Goal: Task Accomplishment & Management: Use online tool/utility

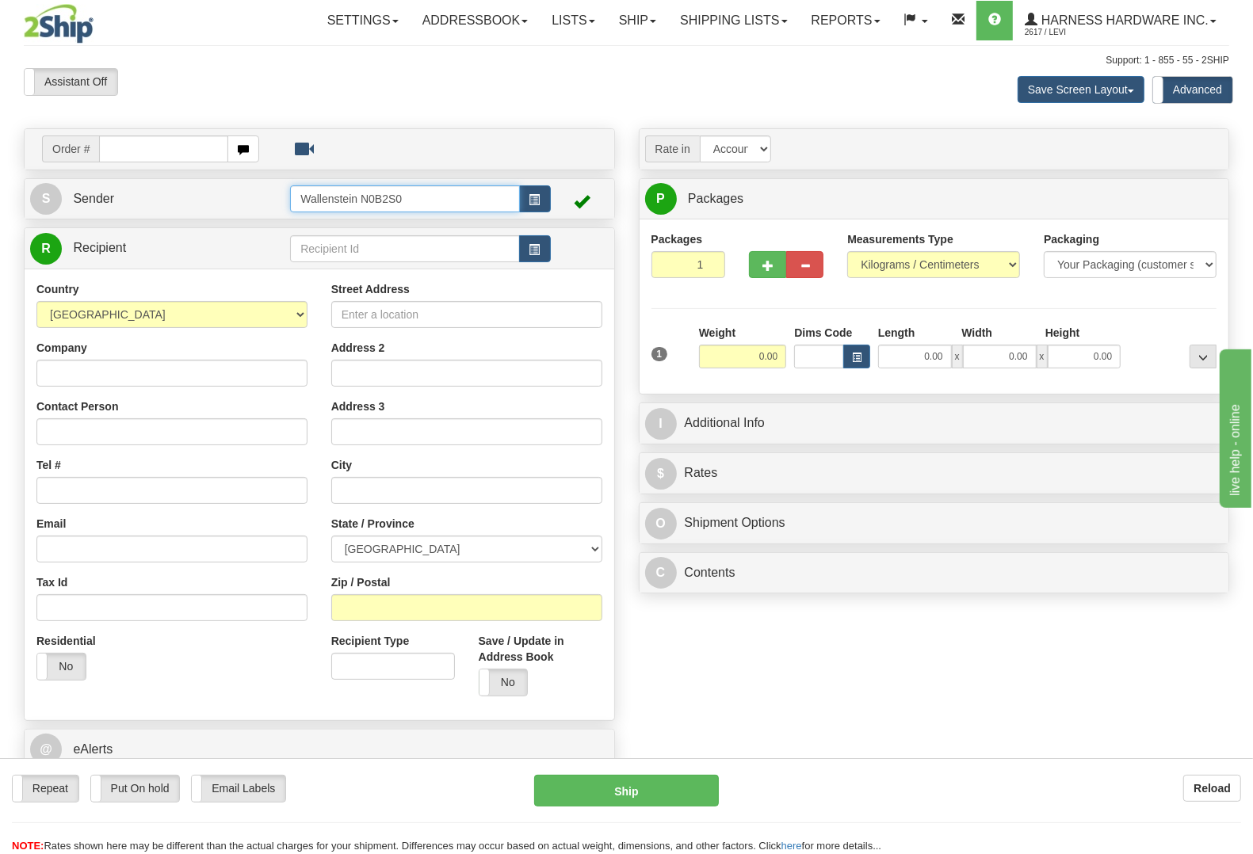
drag, startPoint x: 432, startPoint y: 198, endPoint x: 192, endPoint y: 202, distance: 240.1
click at [192, 202] on tr "S Sender Wallenstein N0B2S0" at bounding box center [319, 199] width 578 height 32
click at [398, 218] on div "LESCD" at bounding box center [401, 223] width 213 height 17
type input "LESCD"
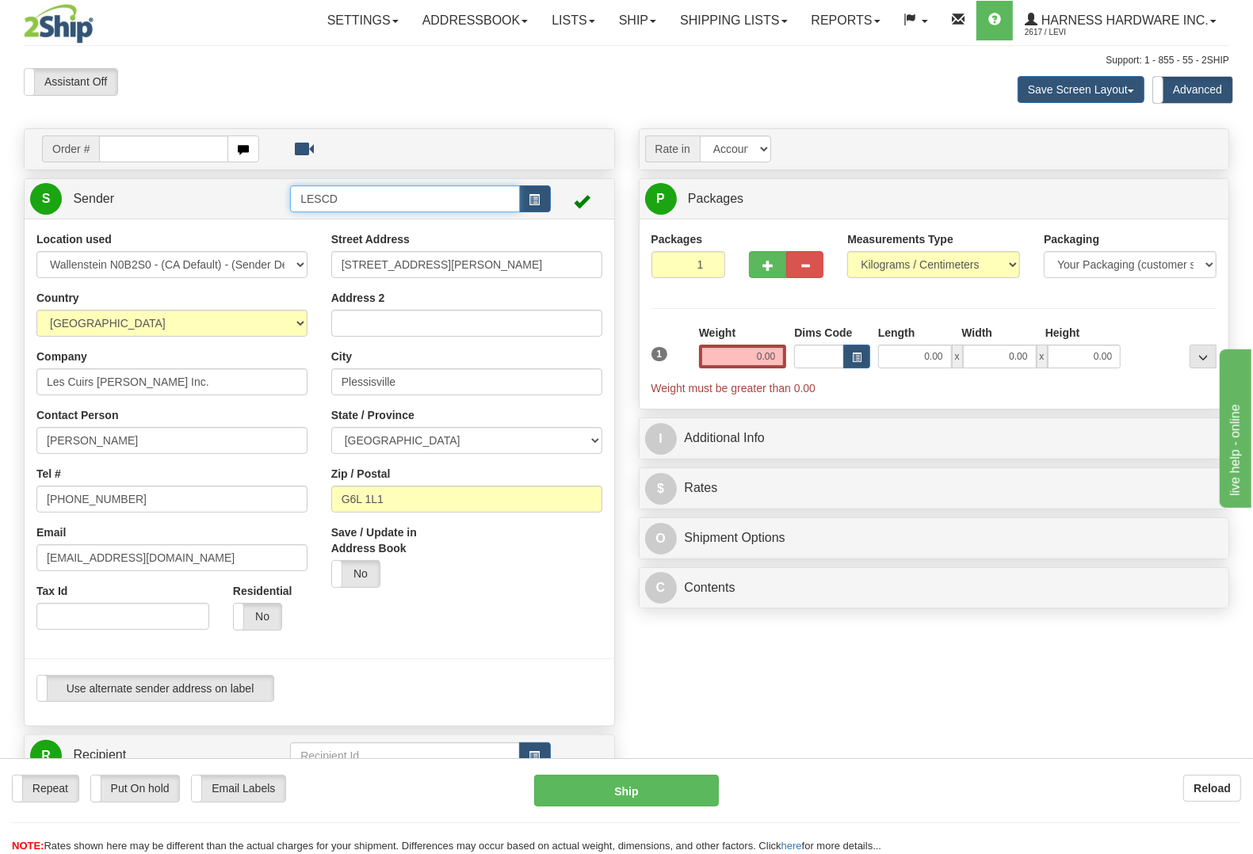
type input "PLESSISVILLE"
type input "LESCD"
click at [743, 360] on input "0.00" at bounding box center [743, 357] width 88 height 24
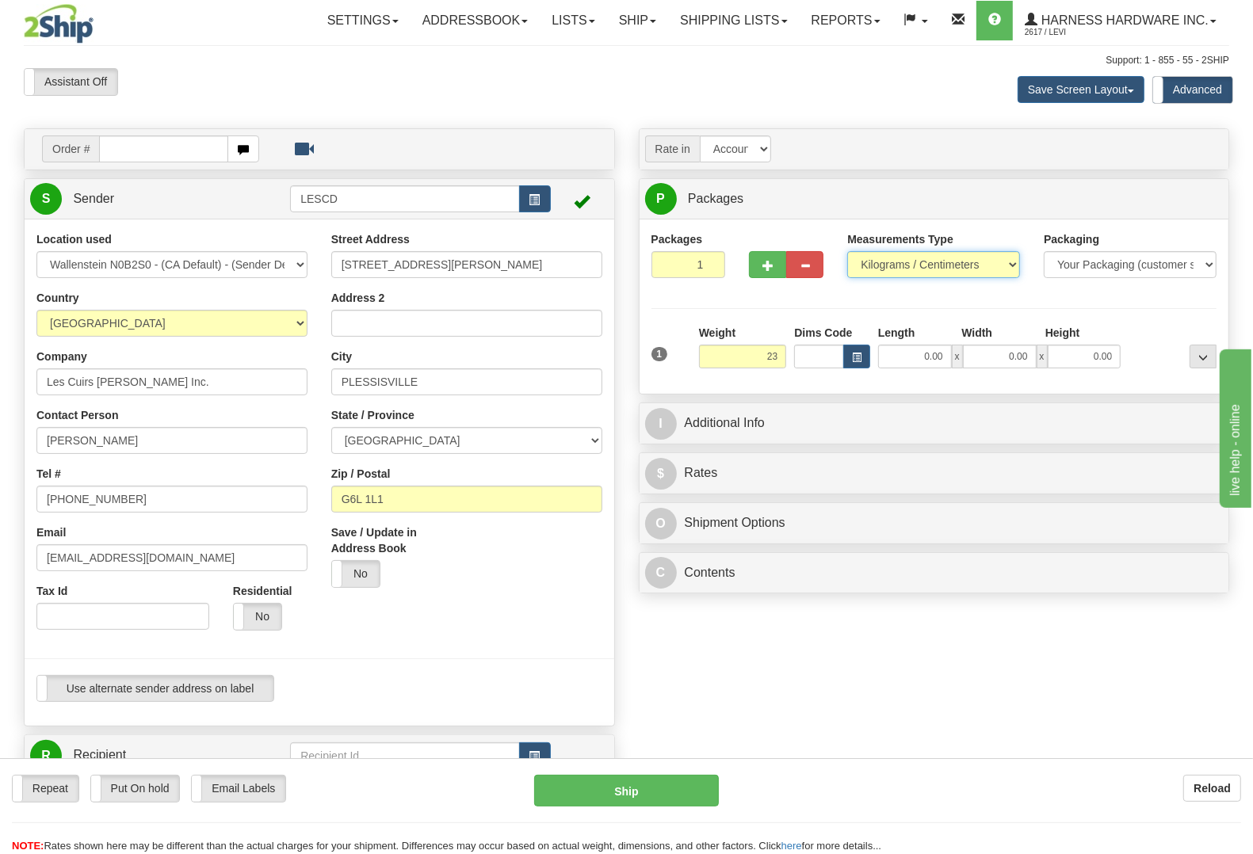
type input "23.00"
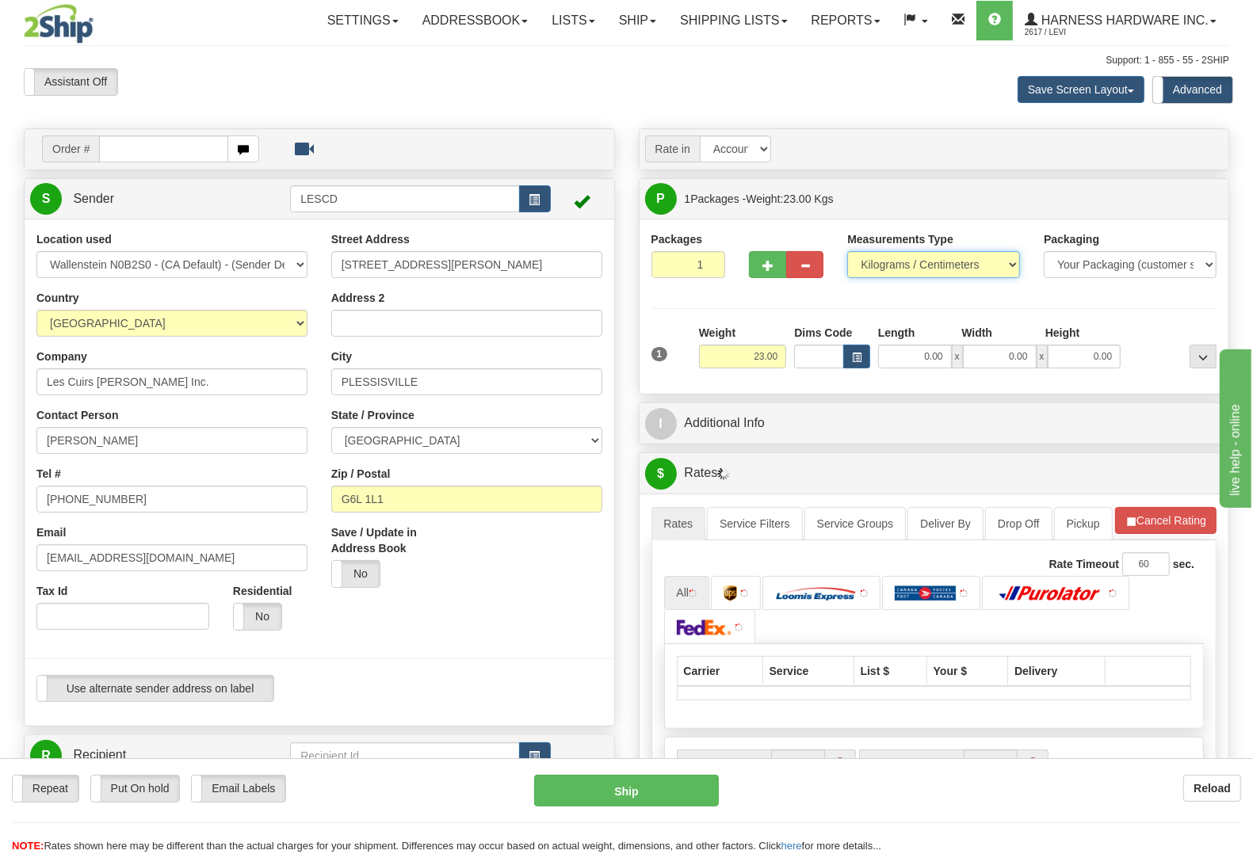
click at [978, 254] on select "Pounds / Inches Kilograms / Centimeters" at bounding box center [933, 264] width 173 height 27
select select "0"
click at [847, 252] on select "Pounds / Inches Kilograms / Centimeters" at bounding box center [933, 264] width 173 height 27
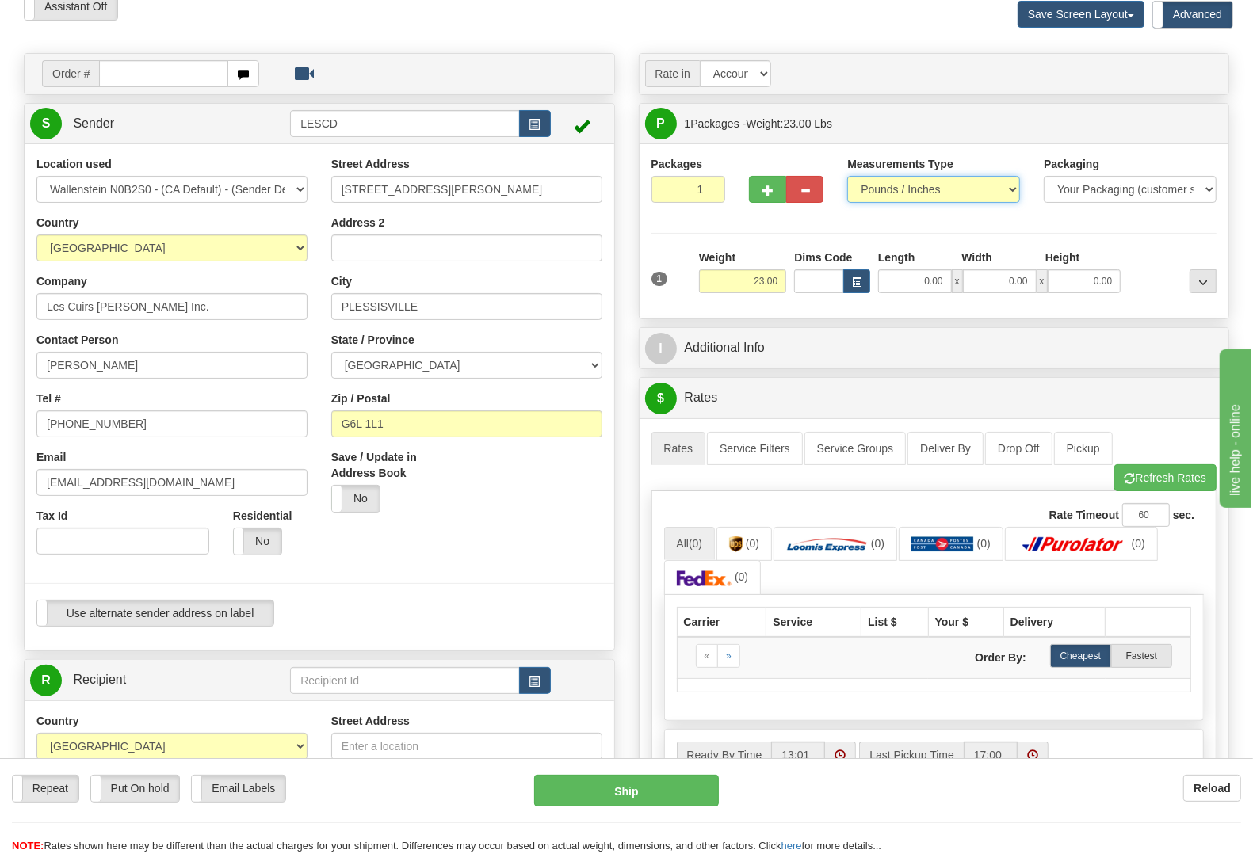
scroll to position [132, 0]
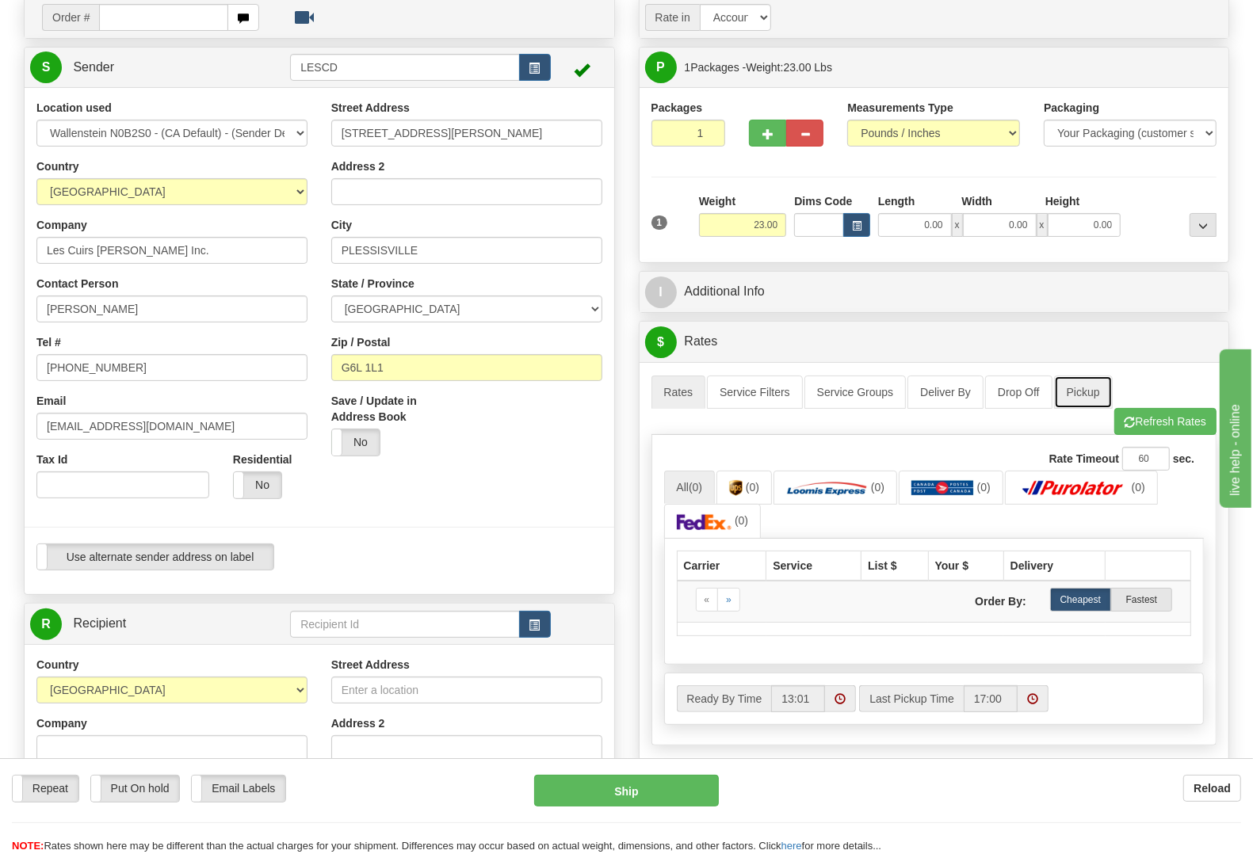
click at [1083, 390] on link "Pickup" at bounding box center [1083, 392] width 59 height 33
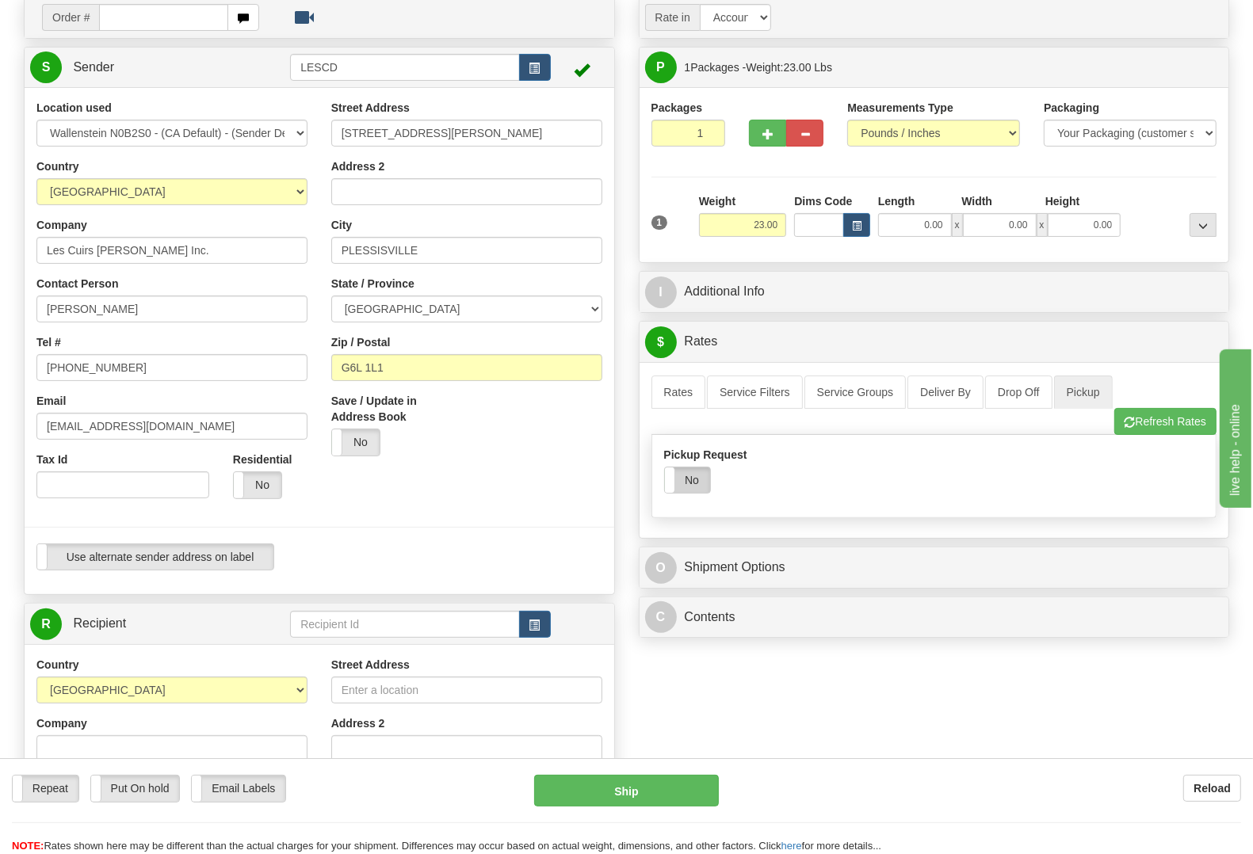
click at [689, 481] on label "No" at bounding box center [687, 479] width 45 height 25
click at [679, 397] on link "Rates" at bounding box center [678, 392] width 55 height 33
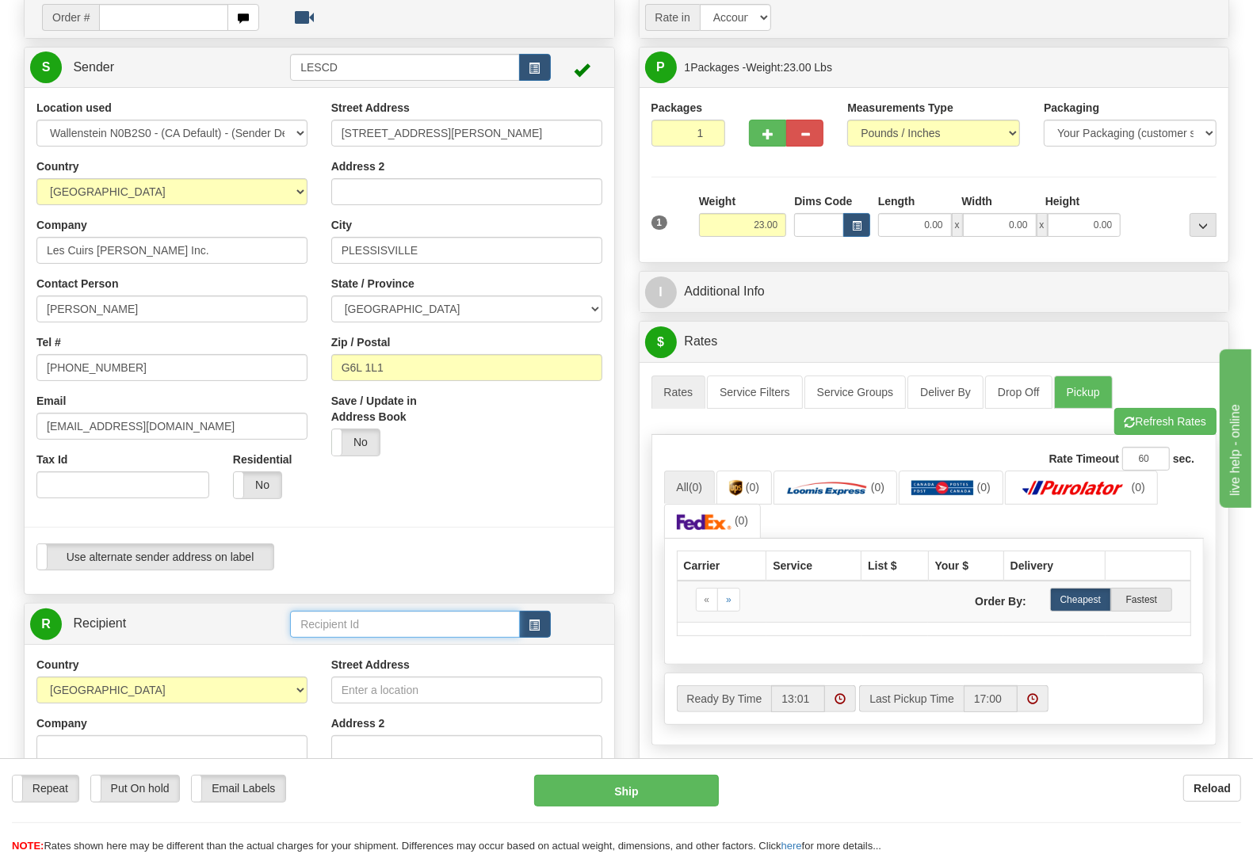
click at [425, 632] on input "text" at bounding box center [404, 624] width 229 height 27
type input "HARh"
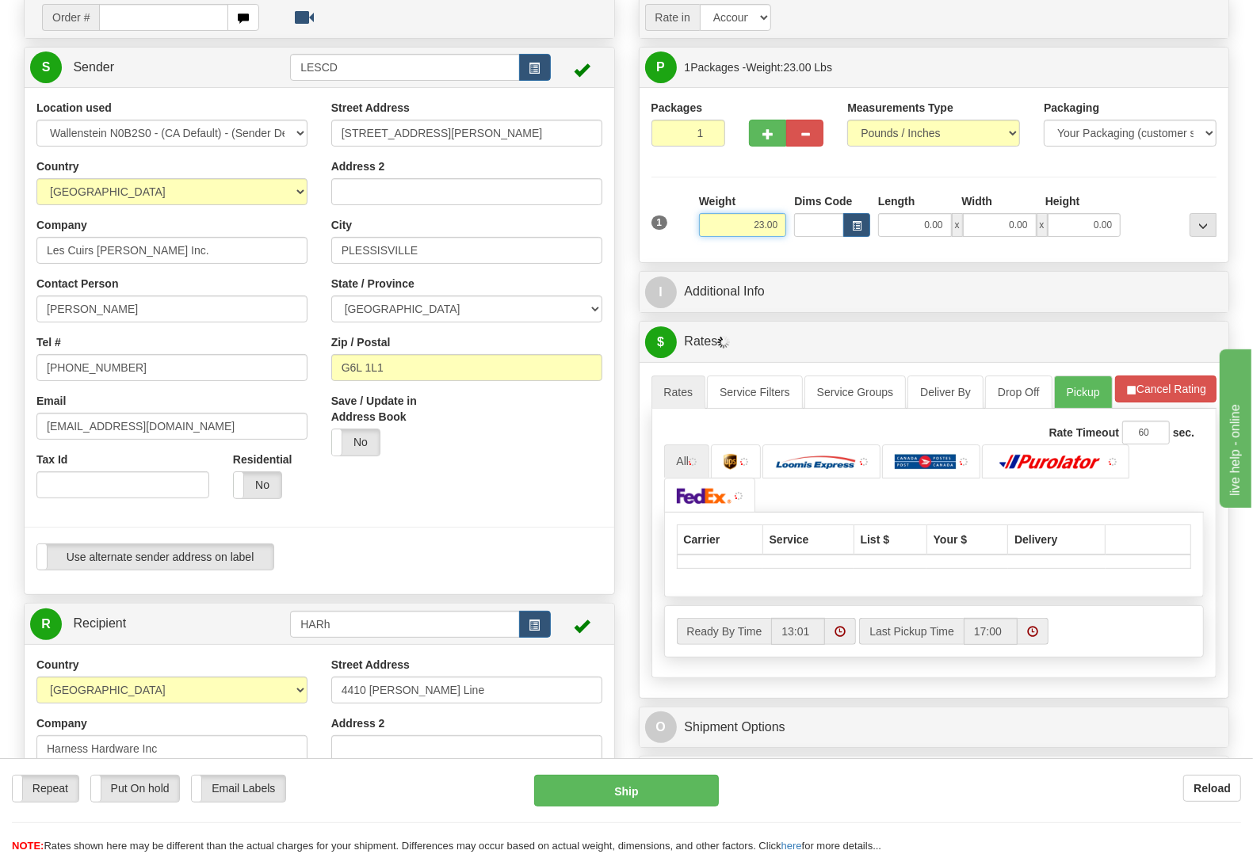
type input "WALLENSTEIN"
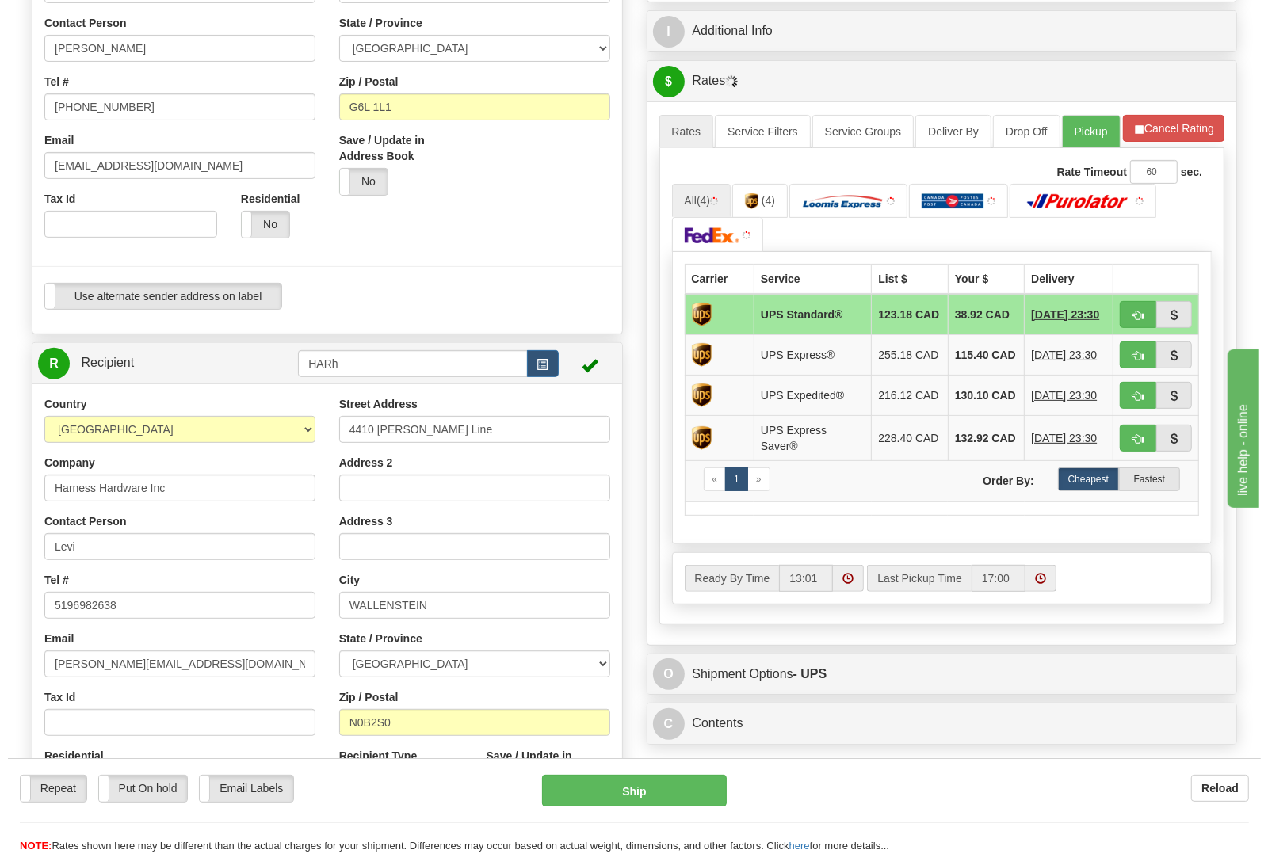
scroll to position [396, 0]
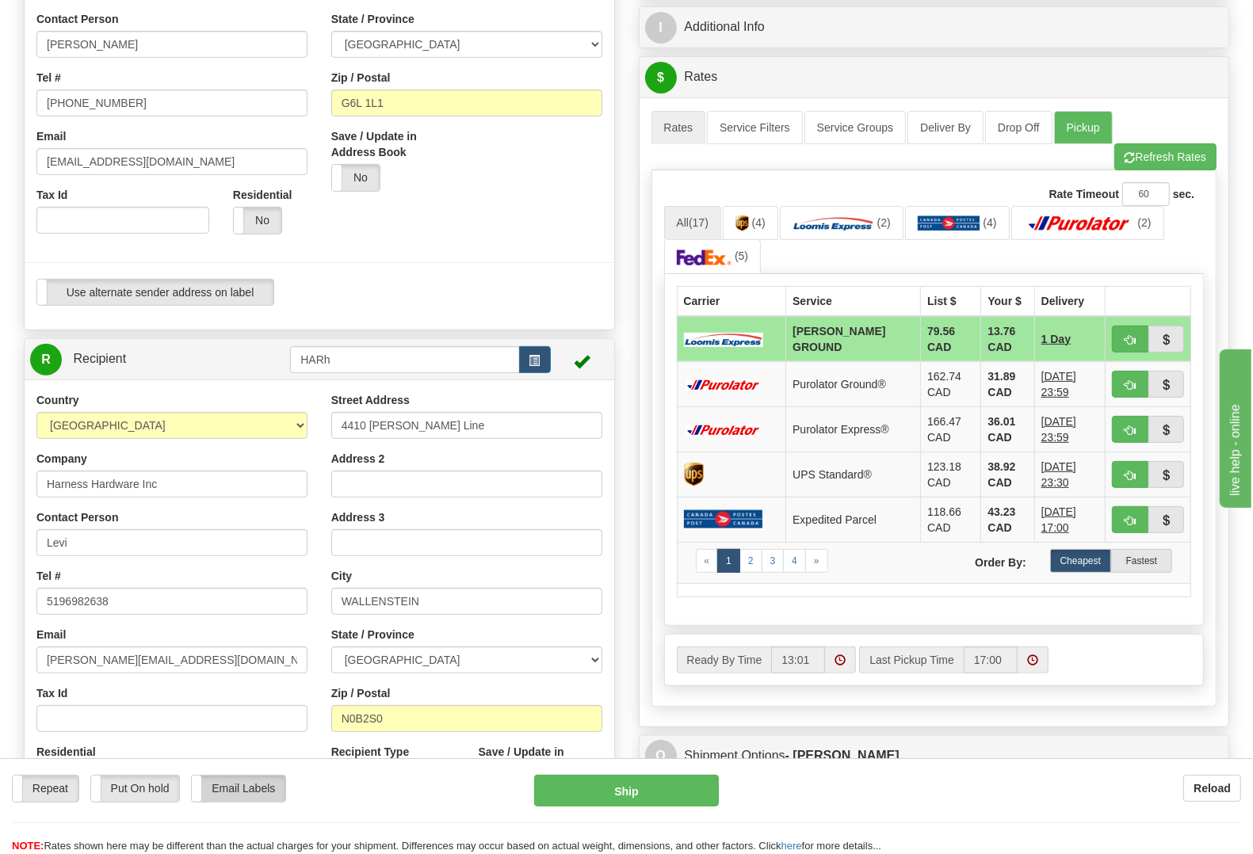
click at [238, 790] on label "Email Labels" at bounding box center [238, 788] width 93 height 25
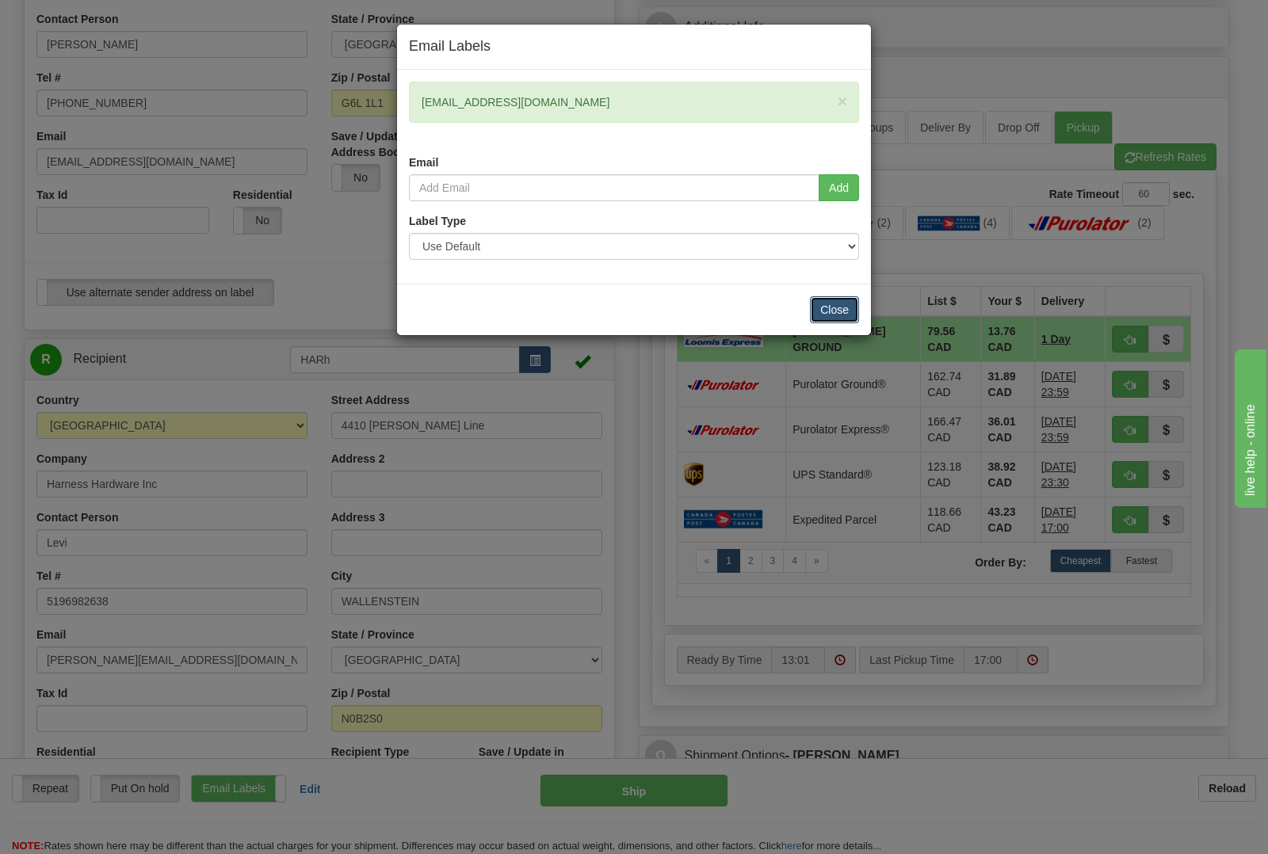
click at [838, 307] on button "Close" at bounding box center [834, 309] width 49 height 27
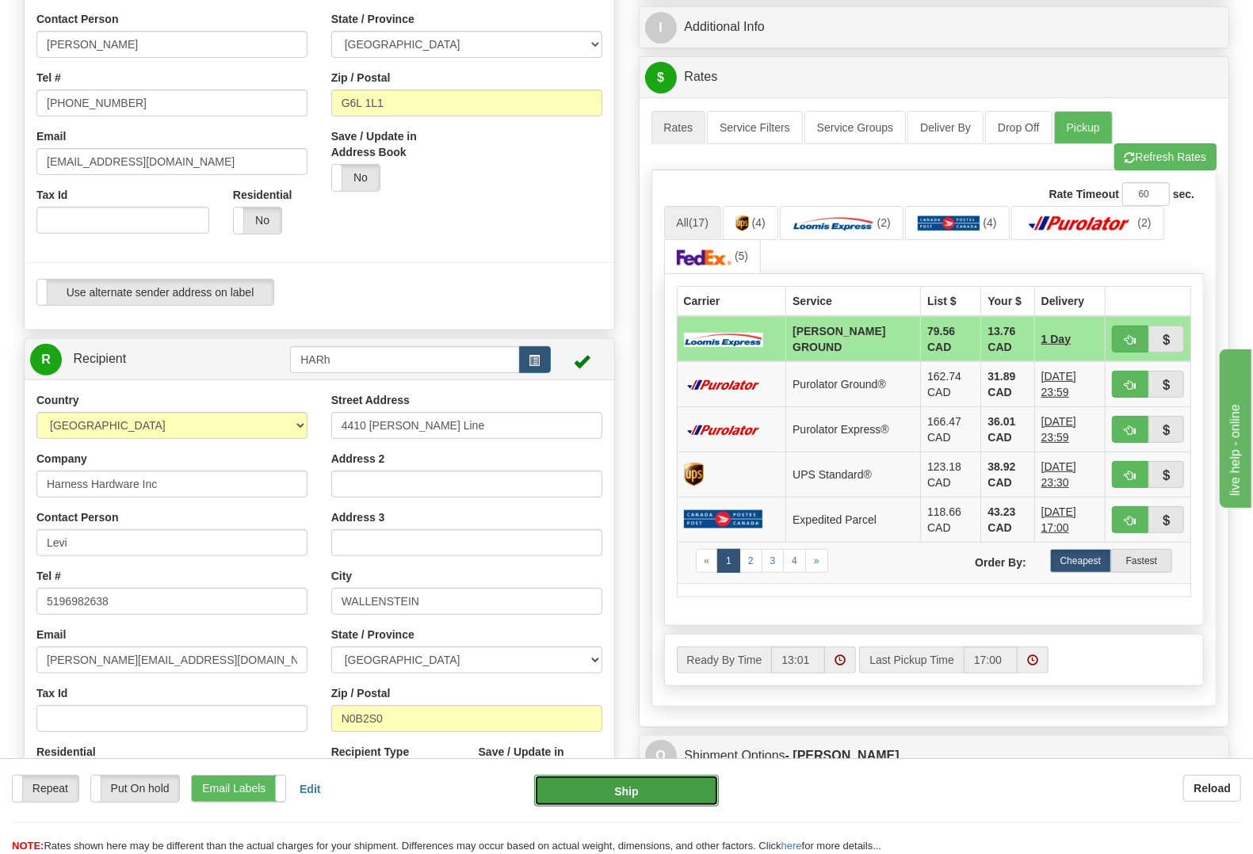
click at [656, 794] on button "Ship" at bounding box center [626, 791] width 185 height 32
type input "DD"
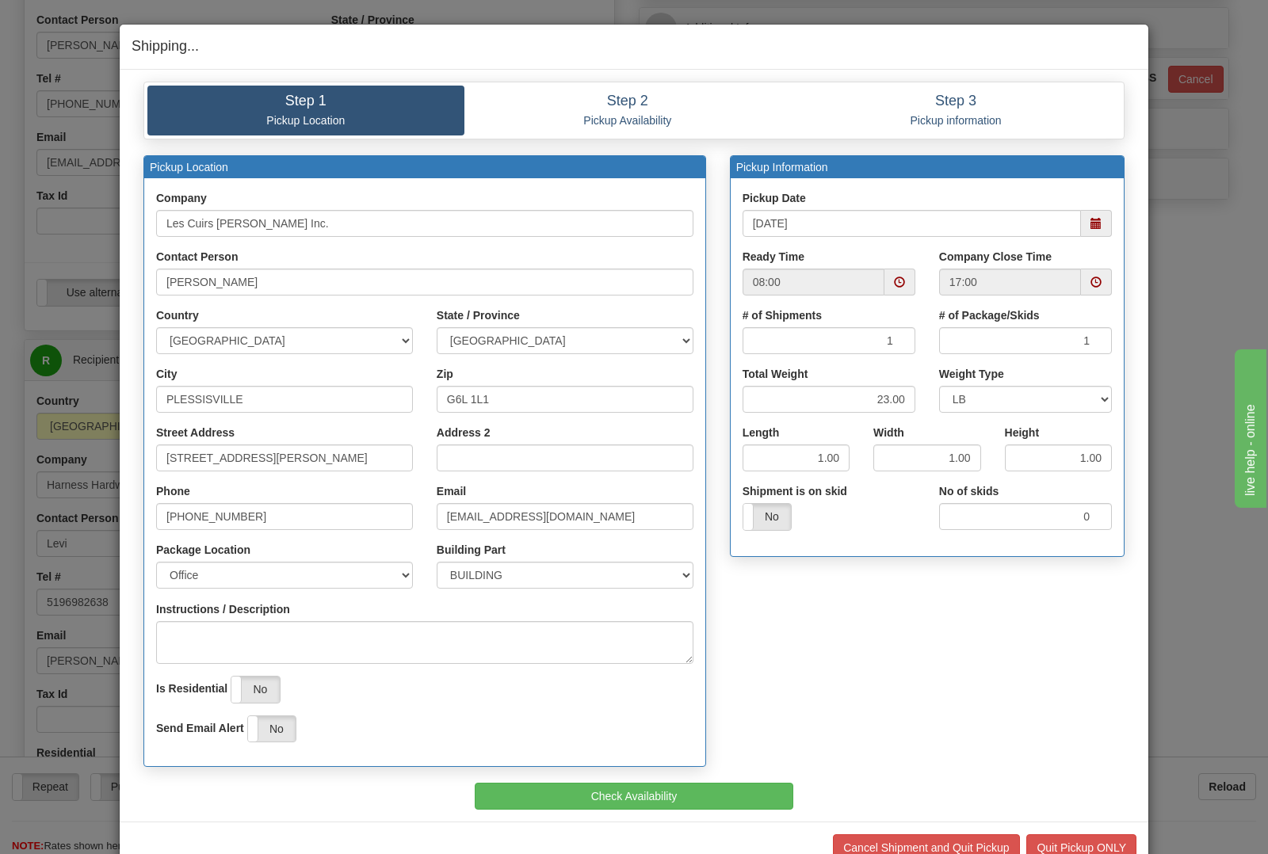
click at [821, 666] on div "Pickup Location Company Les Cuirs Desrochers Inc. Contact Person Nancy Country …" at bounding box center [634, 469] width 1005 height 628
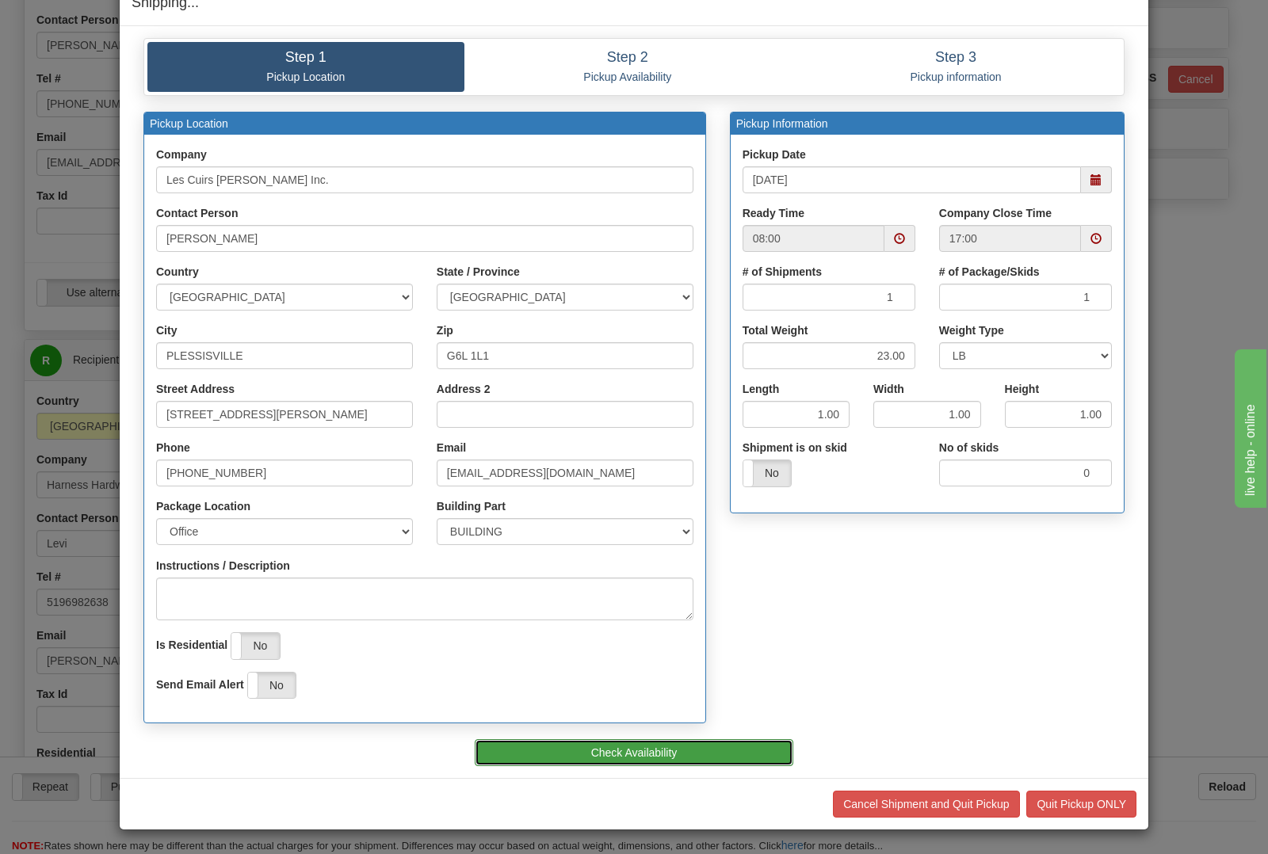
click at [666, 749] on button "Check Availability" at bounding box center [634, 752] width 319 height 27
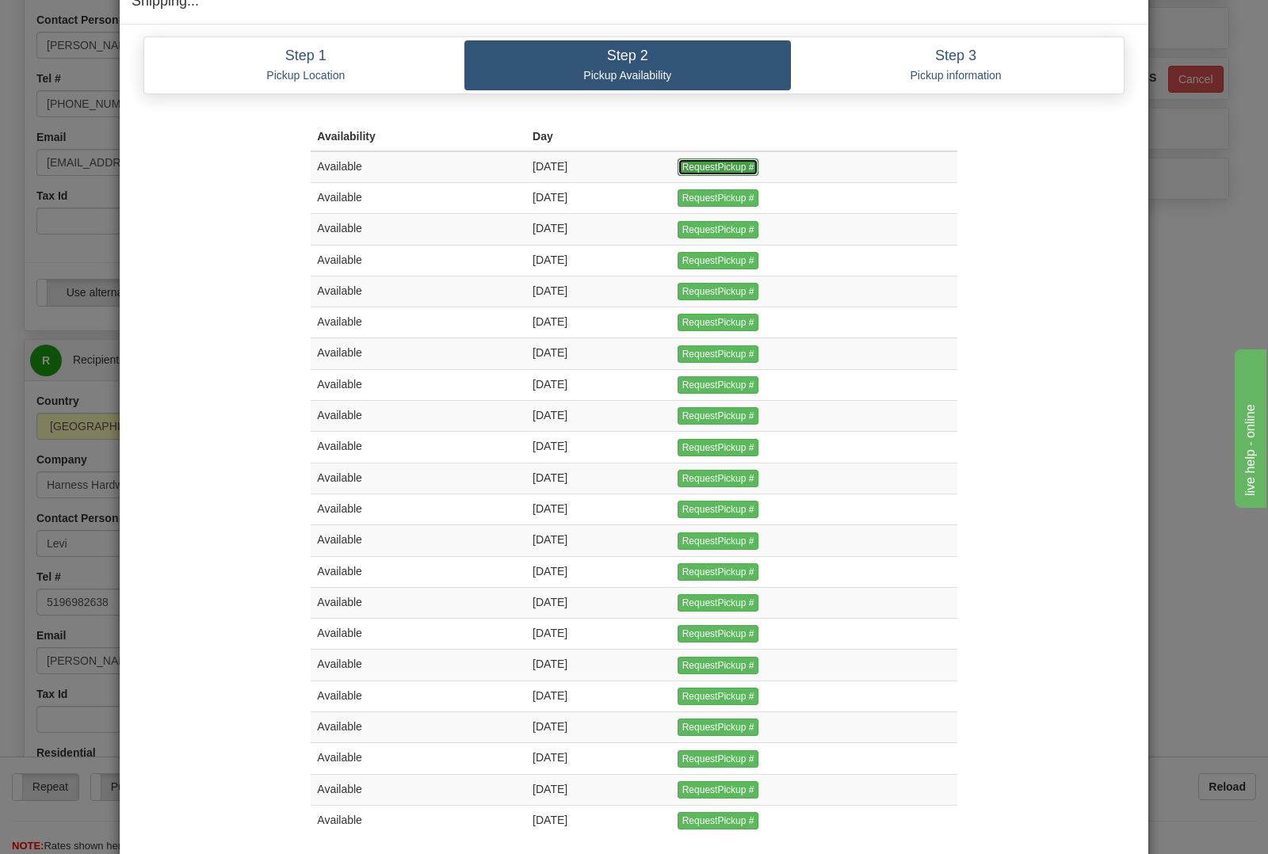
click at [727, 164] on input "RequestPickup #" at bounding box center [718, 166] width 82 height 17
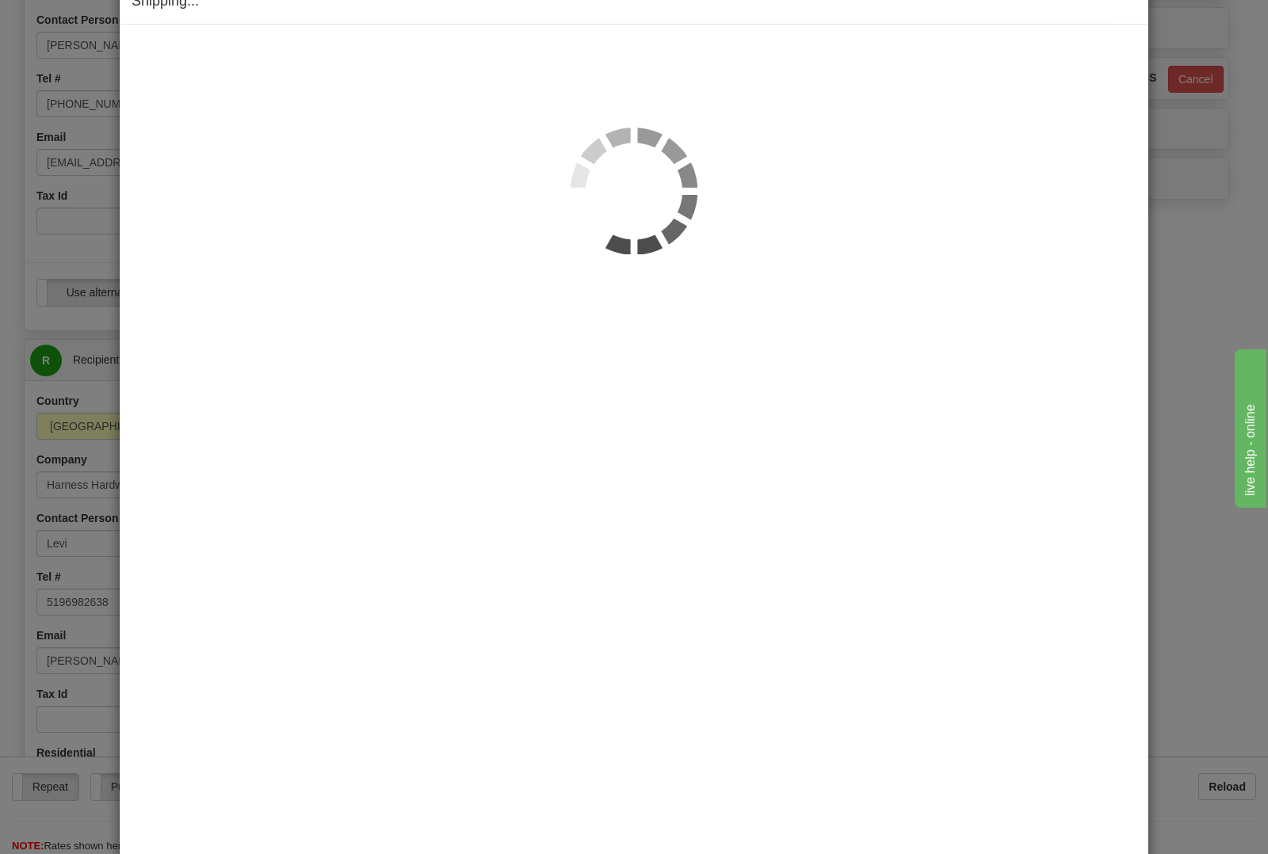
scroll to position [0, 0]
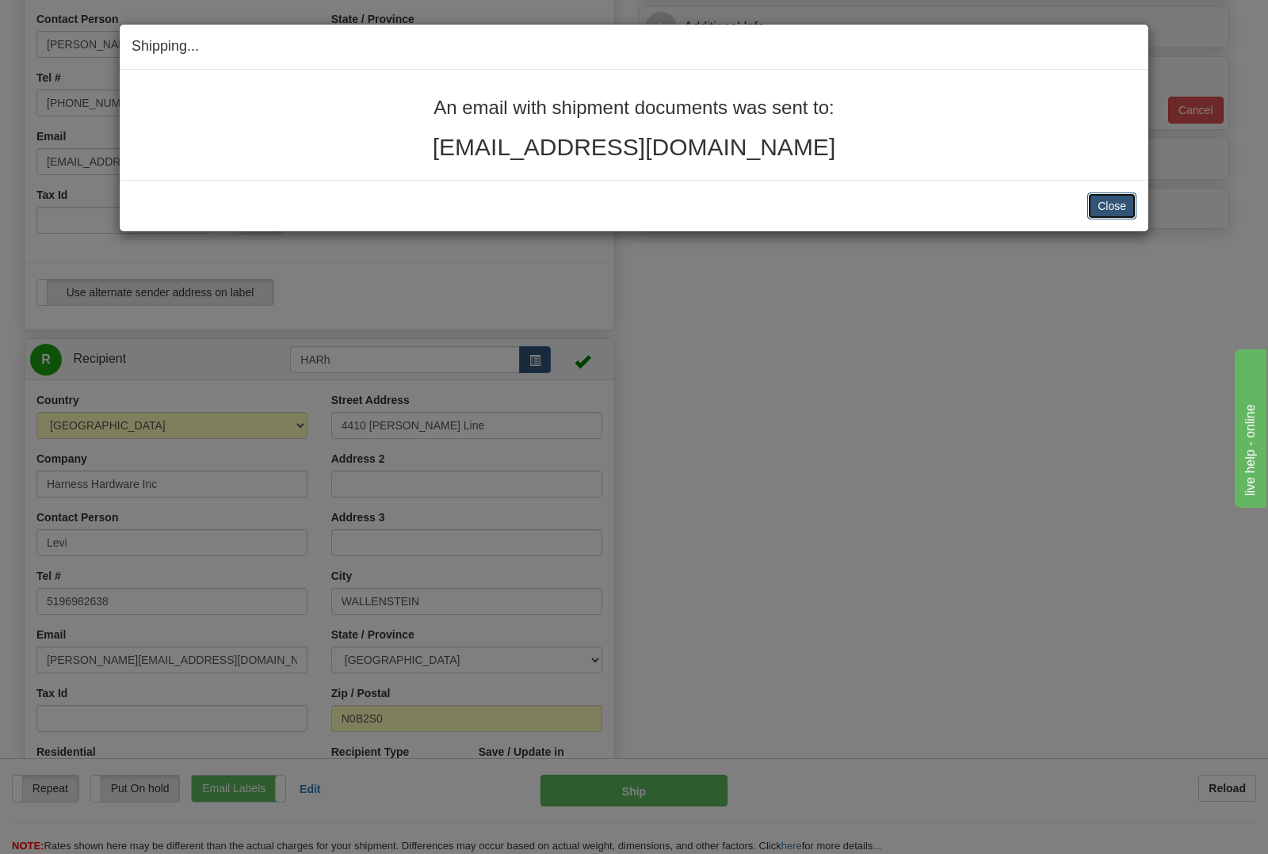
click at [1091, 193] on button "Close" at bounding box center [1111, 206] width 49 height 27
click at [1113, 218] on button "Close" at bounding box center [1111, 206] width 49 height 27
